Goal: Task Accomplishment & Management: Manage account settings

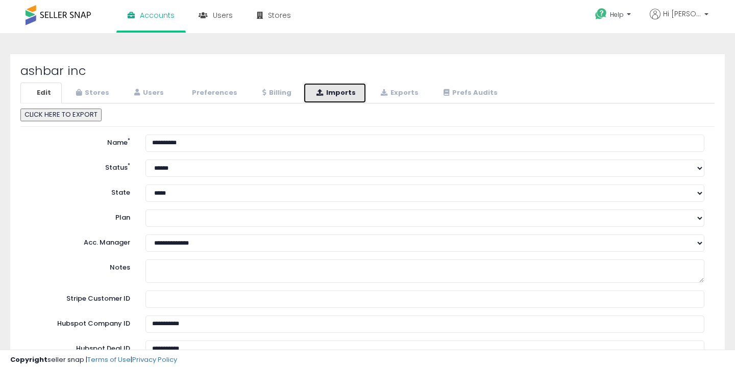
click at [340, 95] on link "Imports" at bounding box center [334, 93] width 63 height 21
click at [329, 98] on link "Imports" at bounding box center [334, 93] width 63 height 21
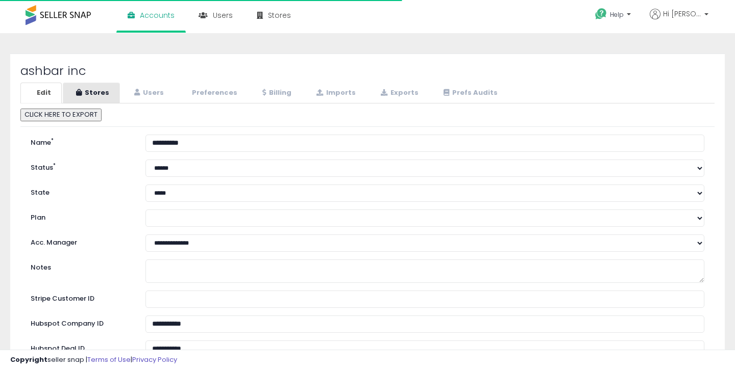
select select "**"
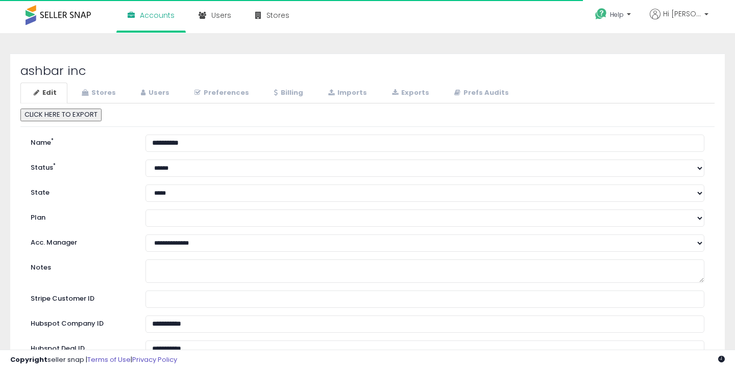
click at [107, 94] on link "Stores" at bounding box center [97, 93] width 58 height 21
